Goal: Find contact information: Find contact information

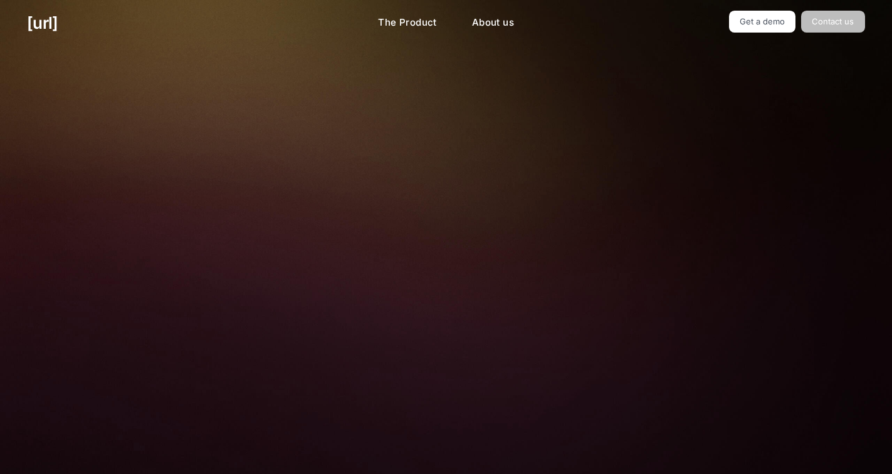
click at [831, 23] on link "Contact us" at bounding box center [833, 22] width 64 height 22
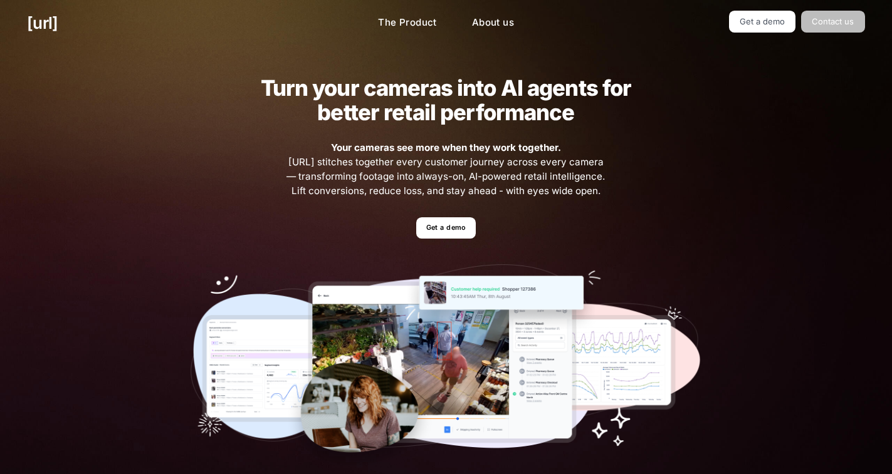
click at [842, 18] on link "Contact us" at bounding box center [833, 22] width 64 height 22
